Goal: Task Accomplishment & Management: Manage account settings

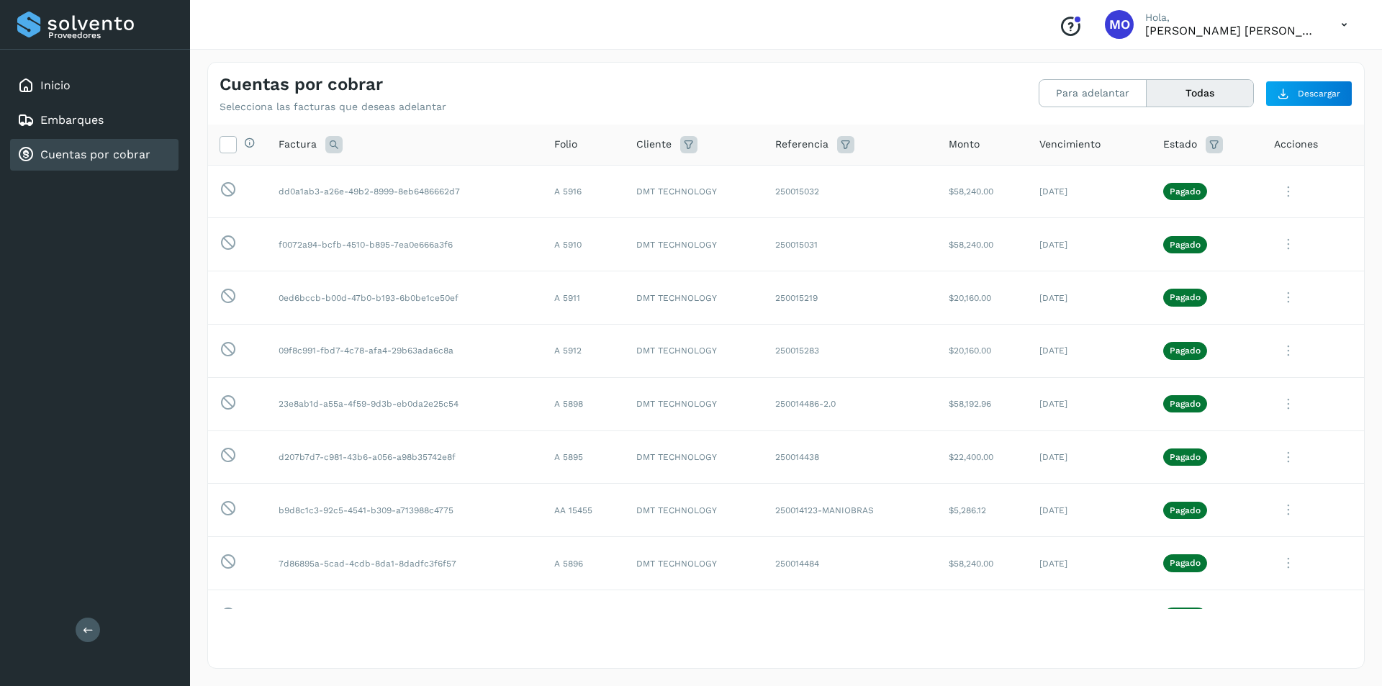
scroll to position [3455, 0]
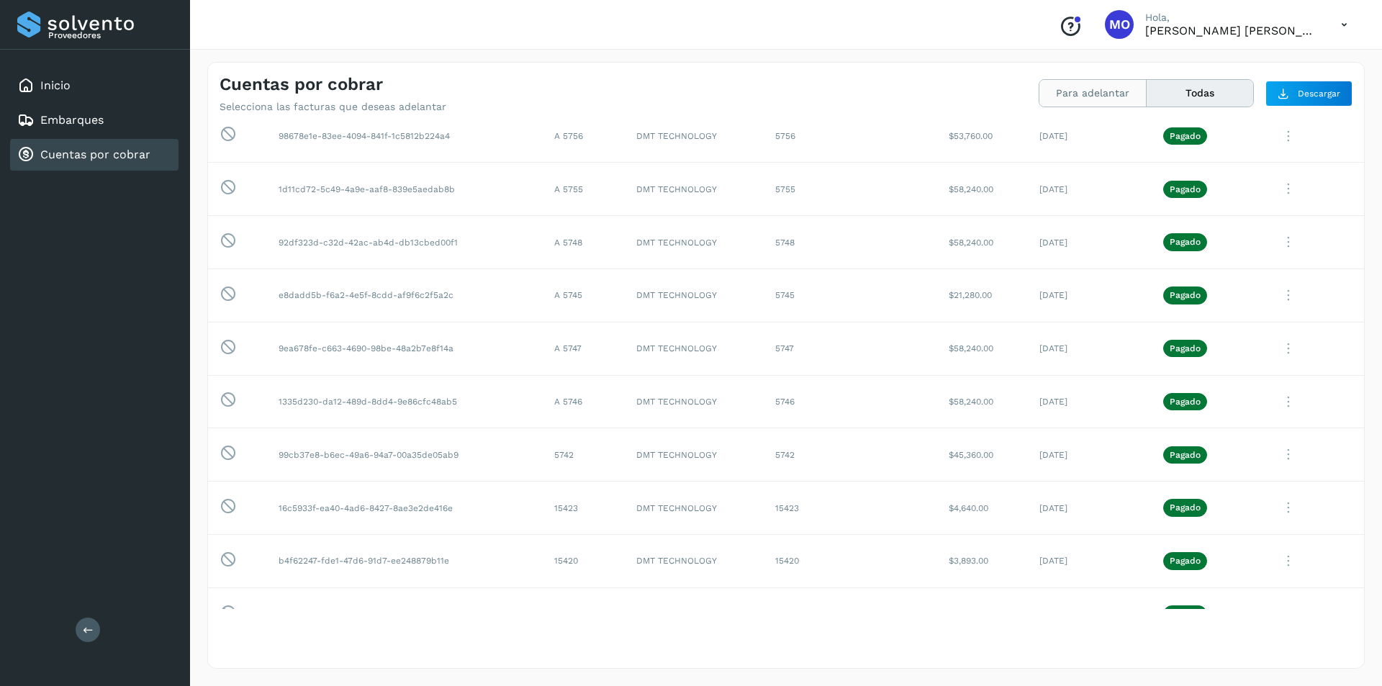
click at [1094, 96] on button "Para adelantar" at bounding box center [1092, 93] width 107 height 27
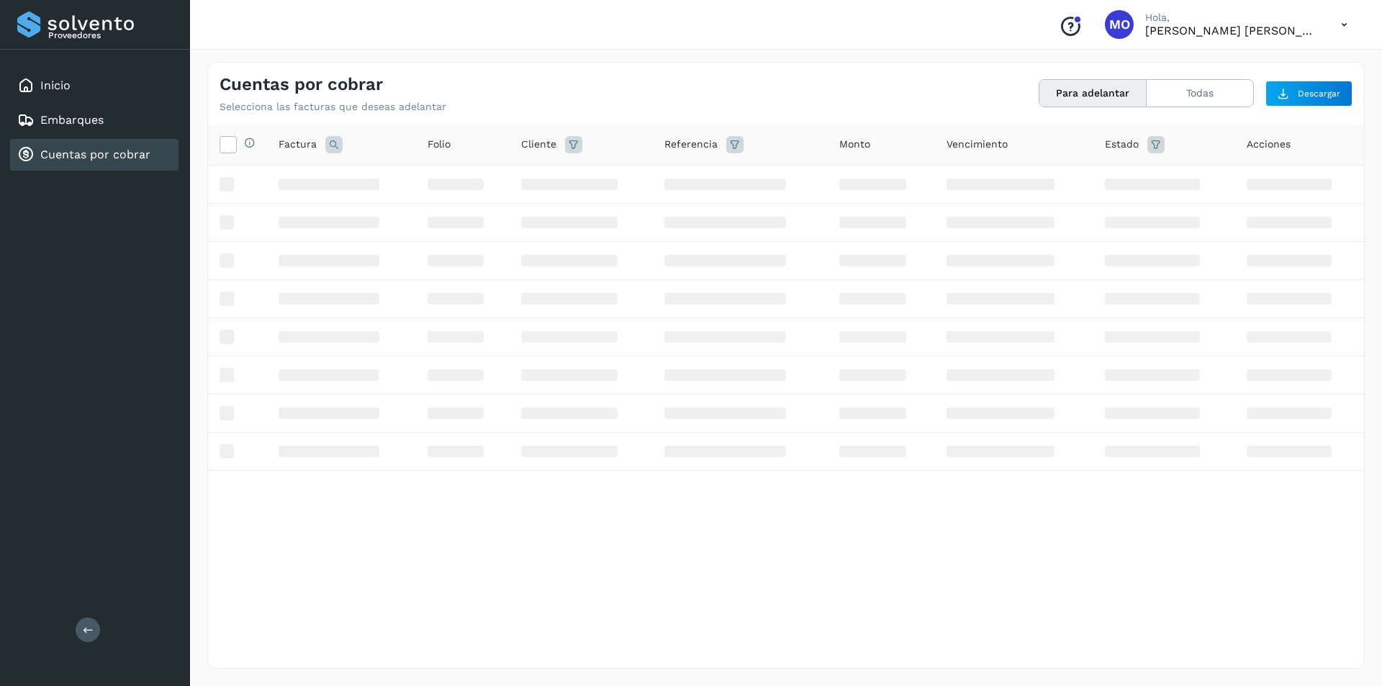
scroll to position [0, 0]
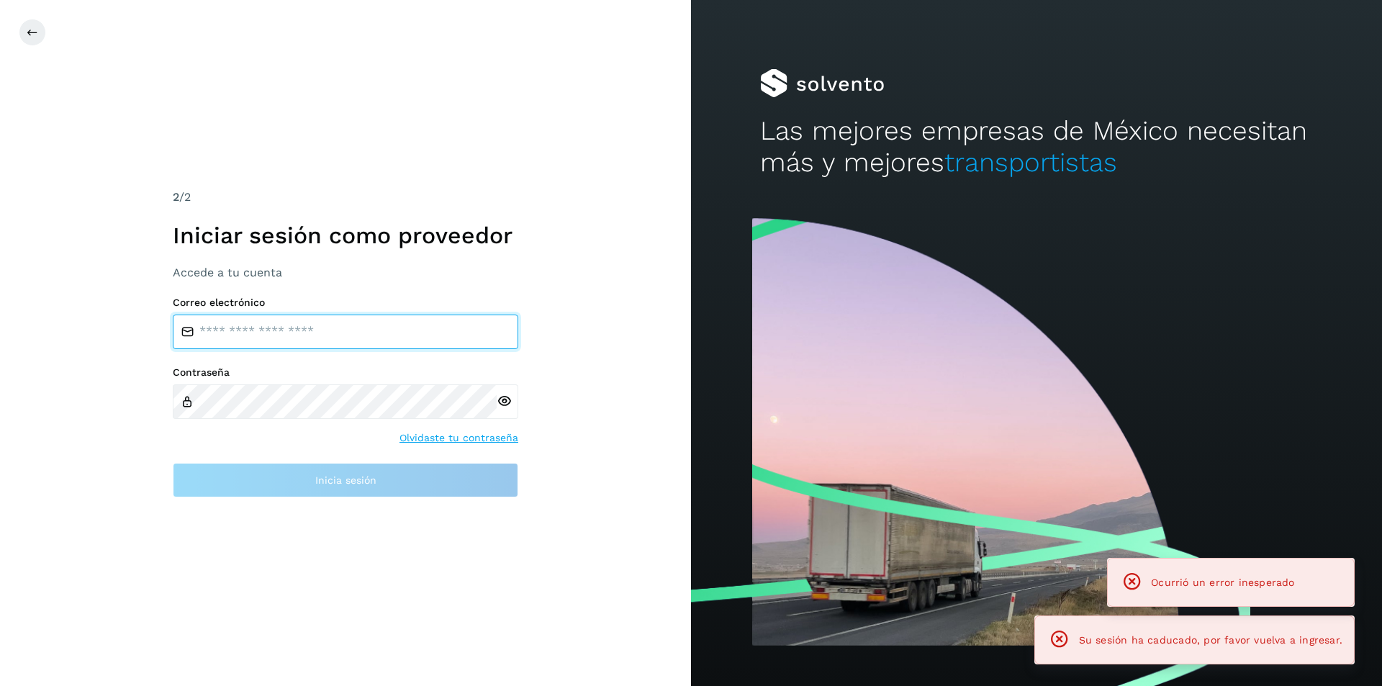
type input "**********"
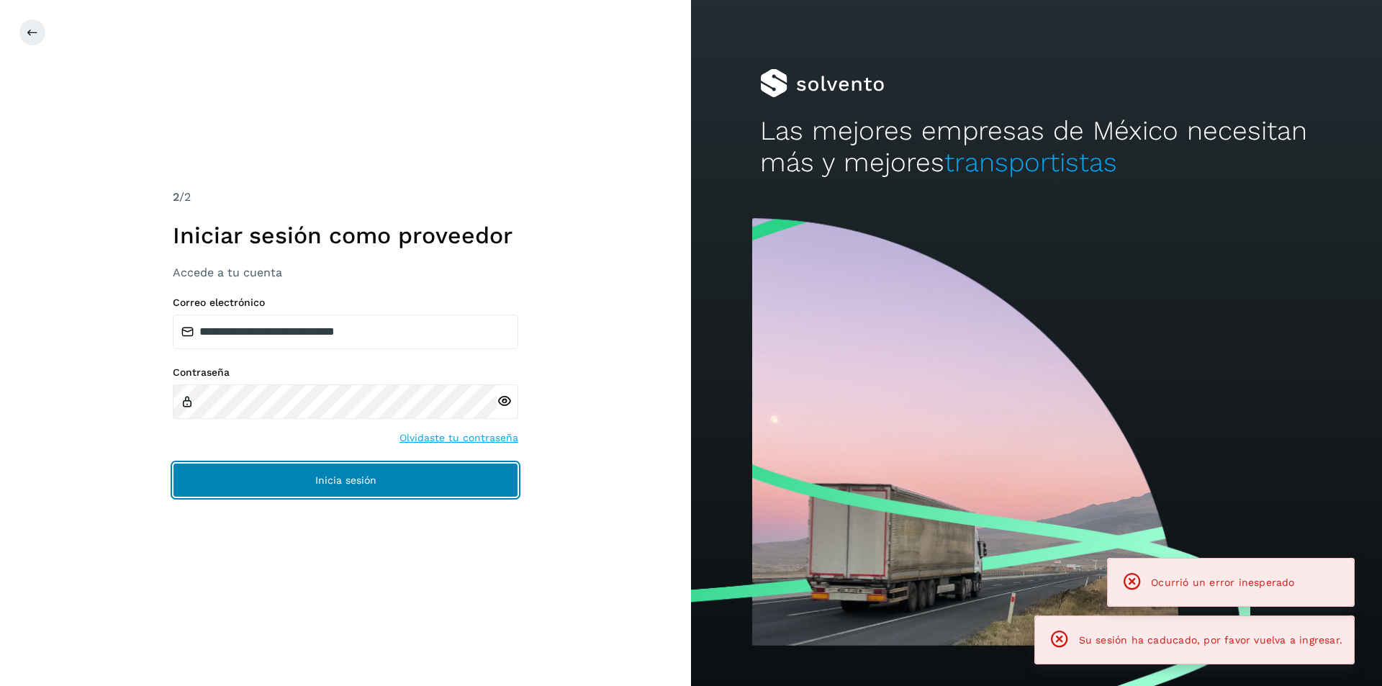
click at [461, 472] on button "Inicia sesión" at bounding box center [346, 480] width 346 height 35
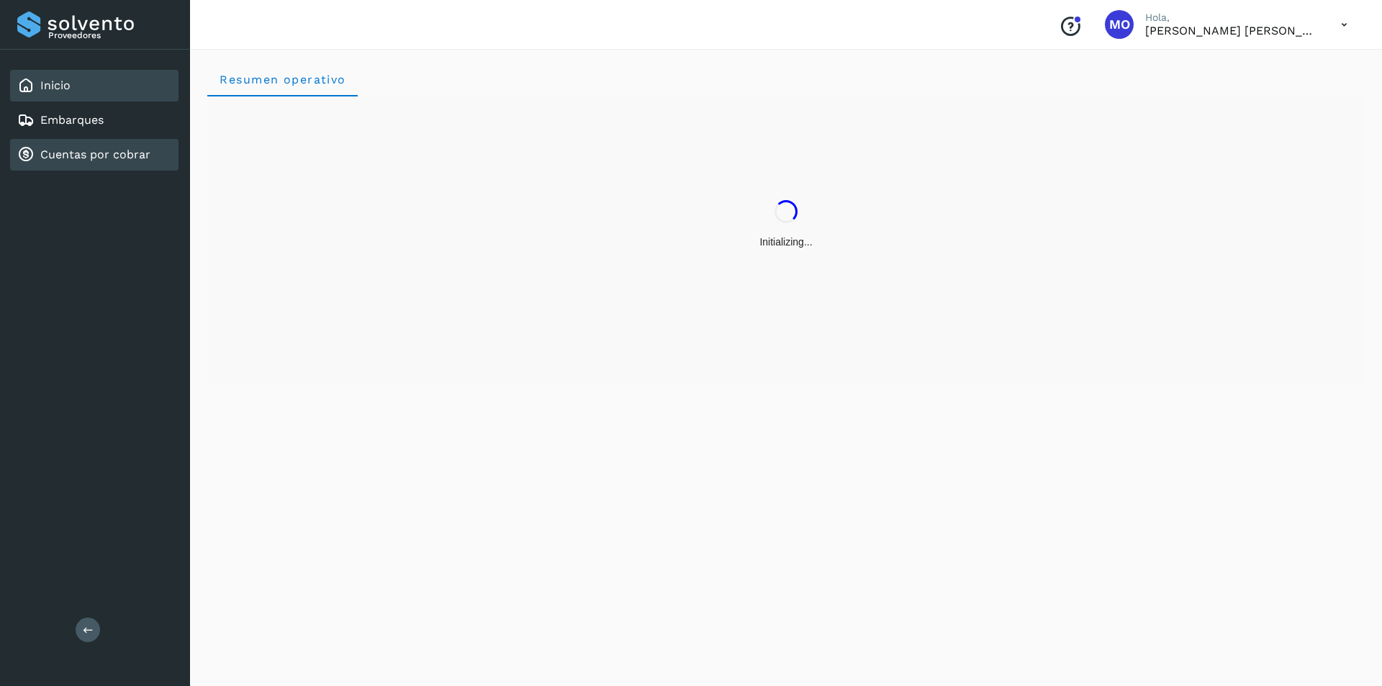
click at [112, 153] on link "Cuentas por cobrar" at bounding box center [95, 155] width 110 height 14
